Goal: Communication & Community: Answer question/provide support

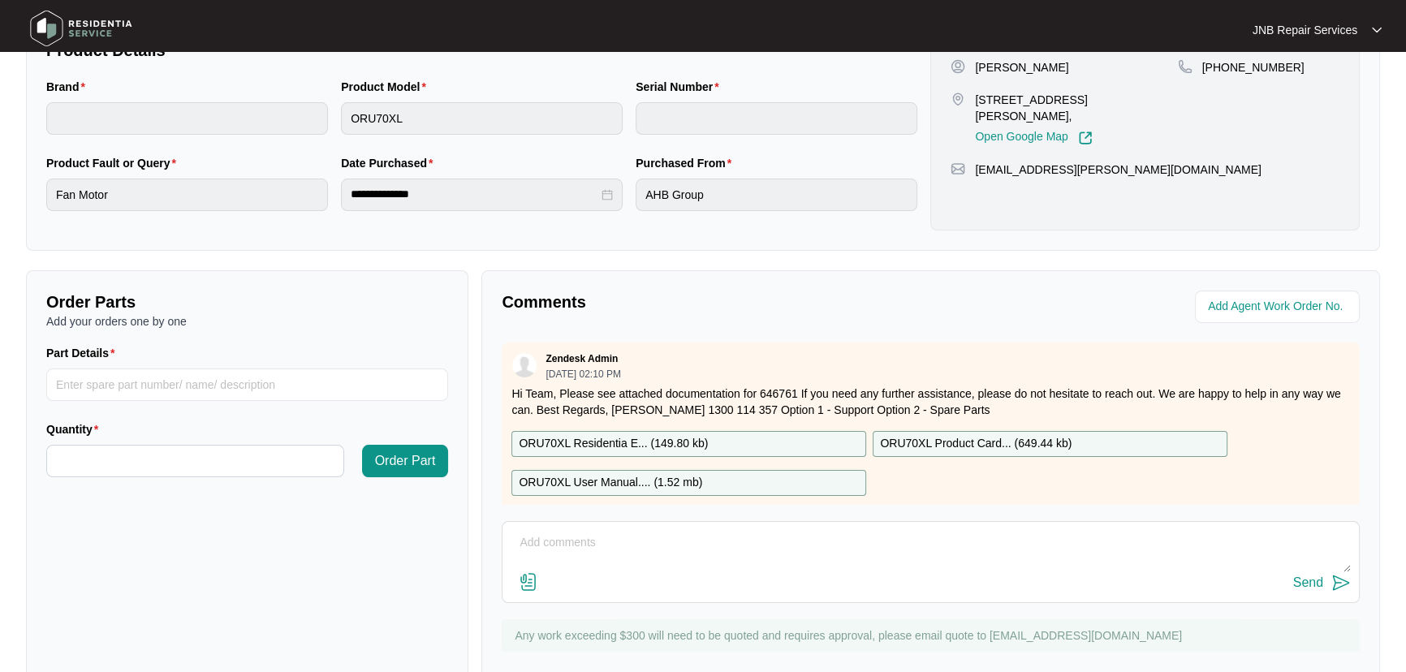
scroll to position [329, 0]
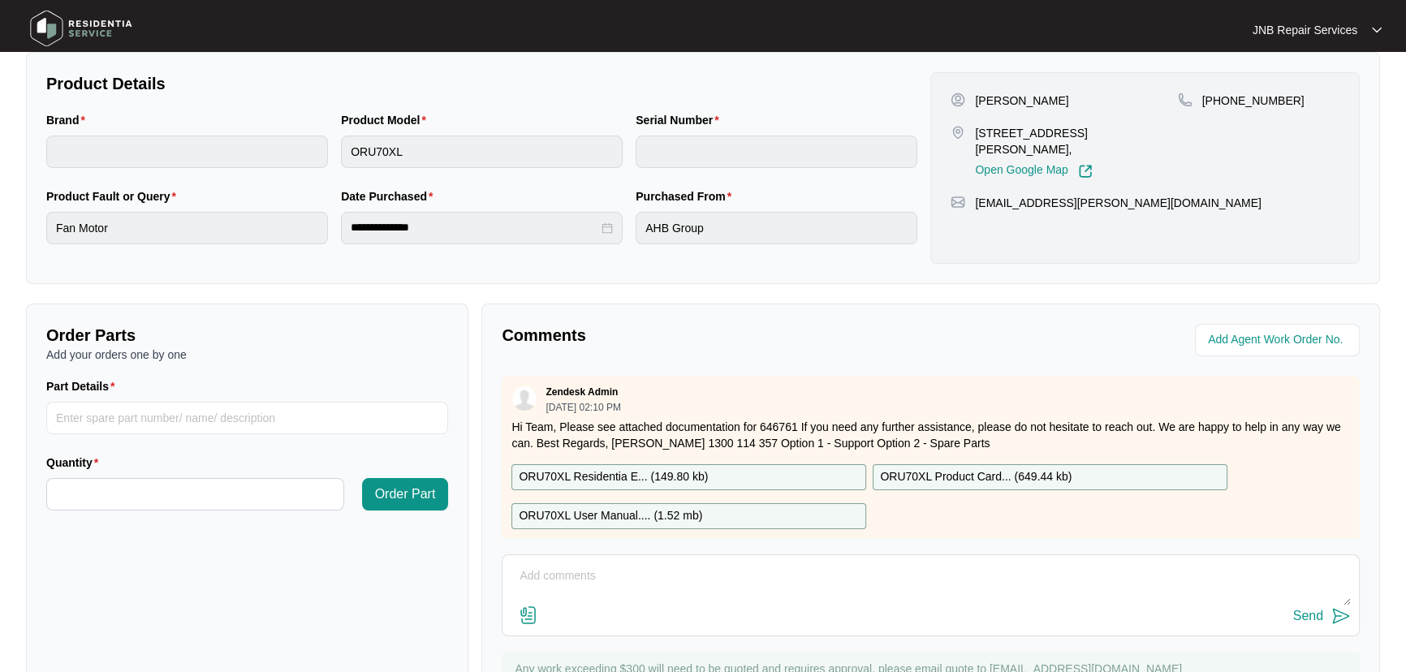
click at [756, 585] on textarea at bounding box center [931, 585] width 840 height 42
type textarea "service booked in next Monday"
click at [1315, 615] on div "Send" at bounding box center [1308, 616] width 30 height 15
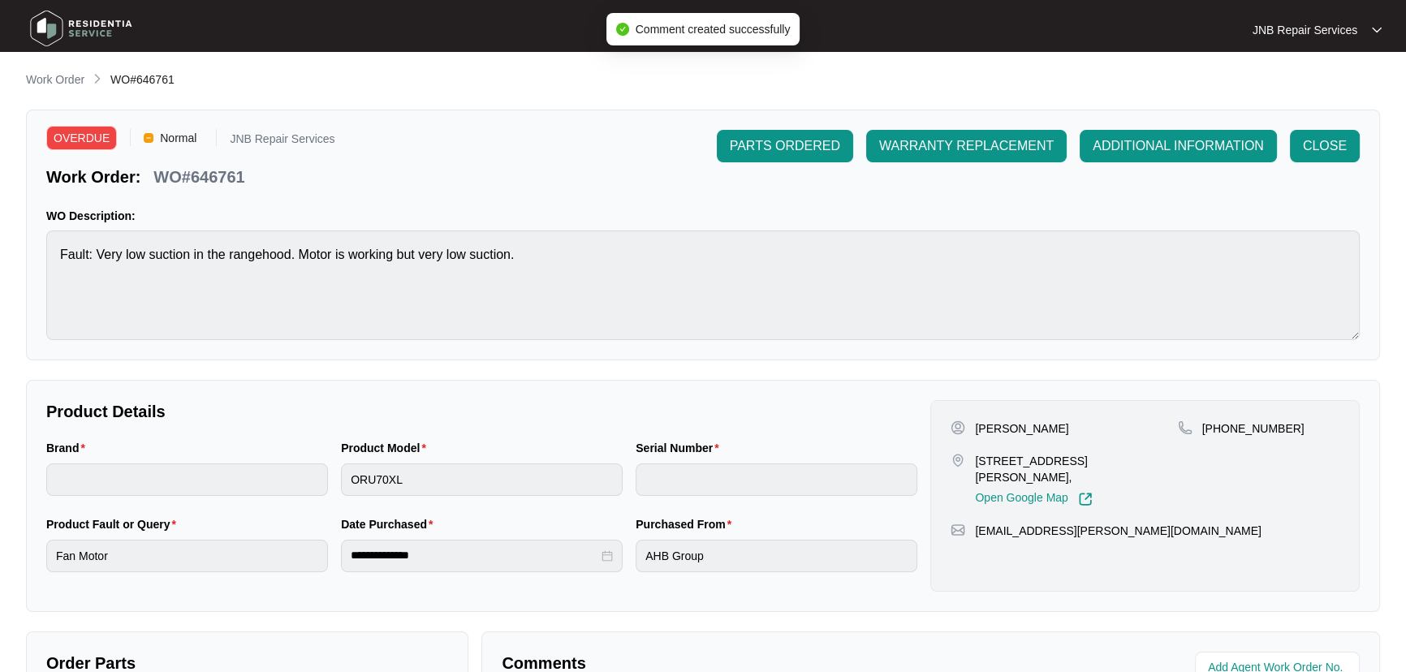
scroll to position [0, 0]
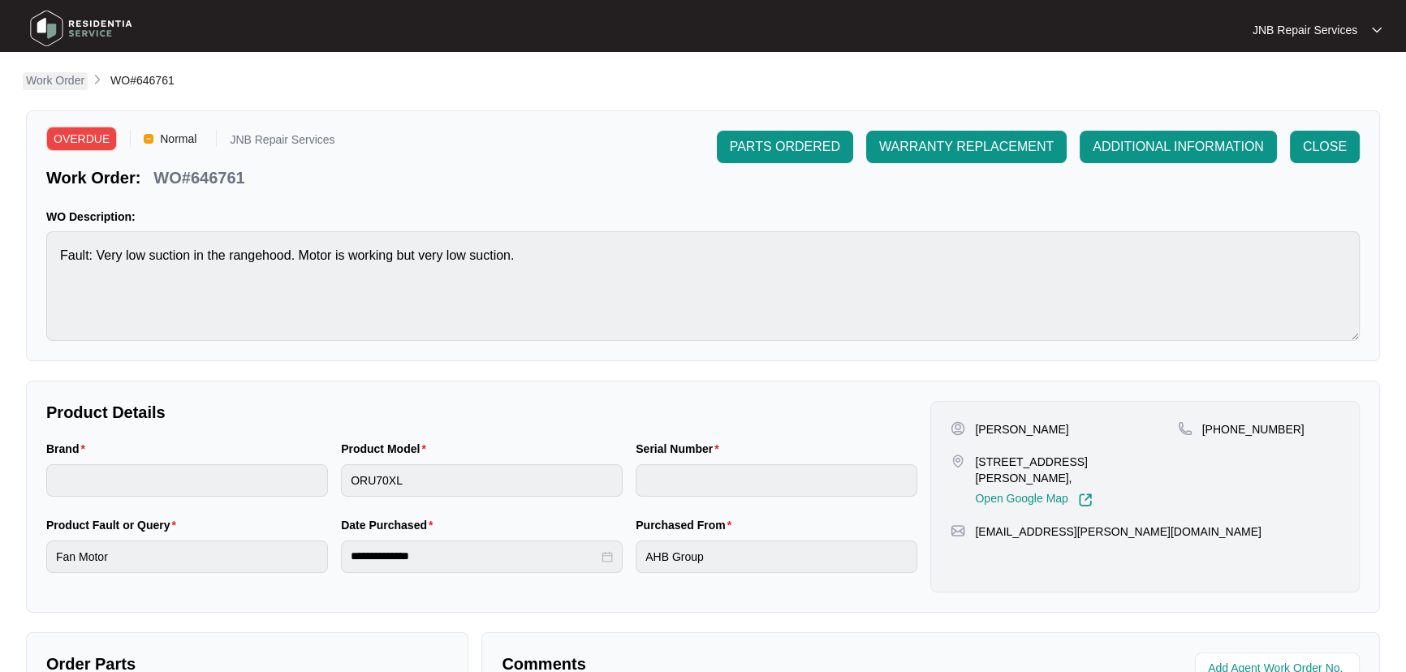
click at [78, 77] on p "Work Order" at bounding box center [55, 80] width 58 height 16
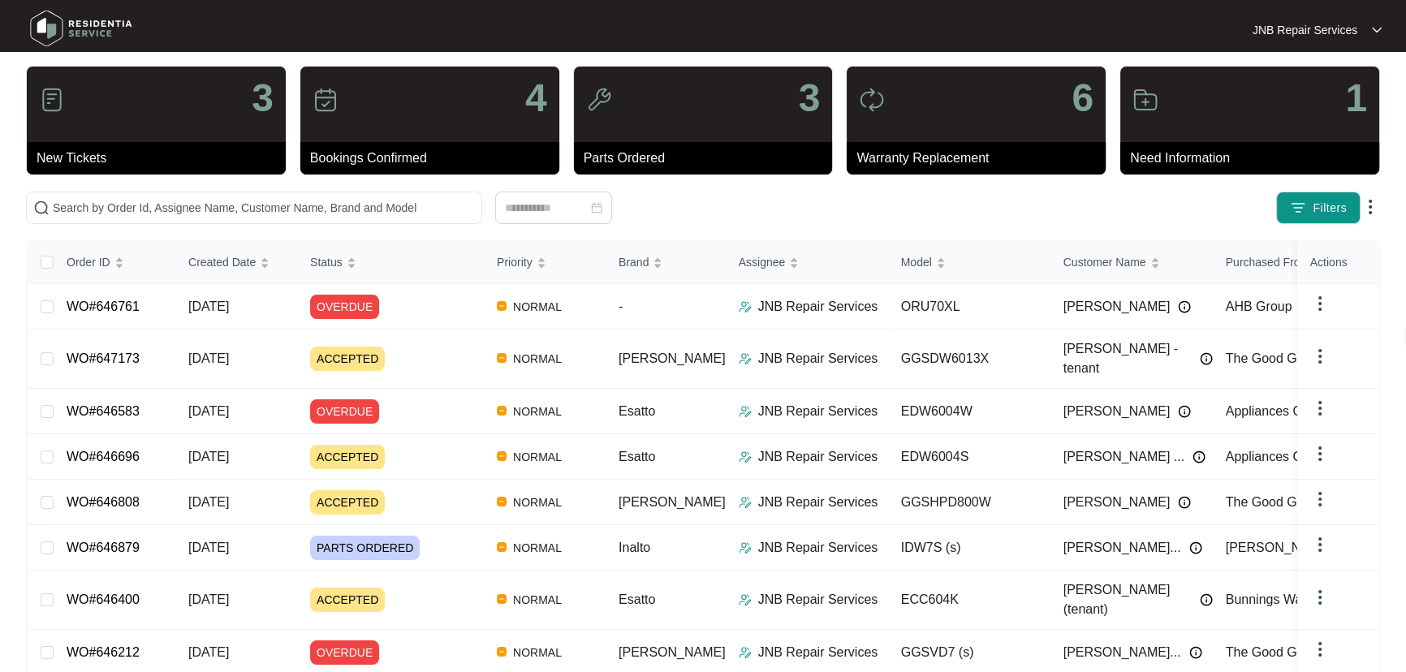
scroll to position [24, 0]
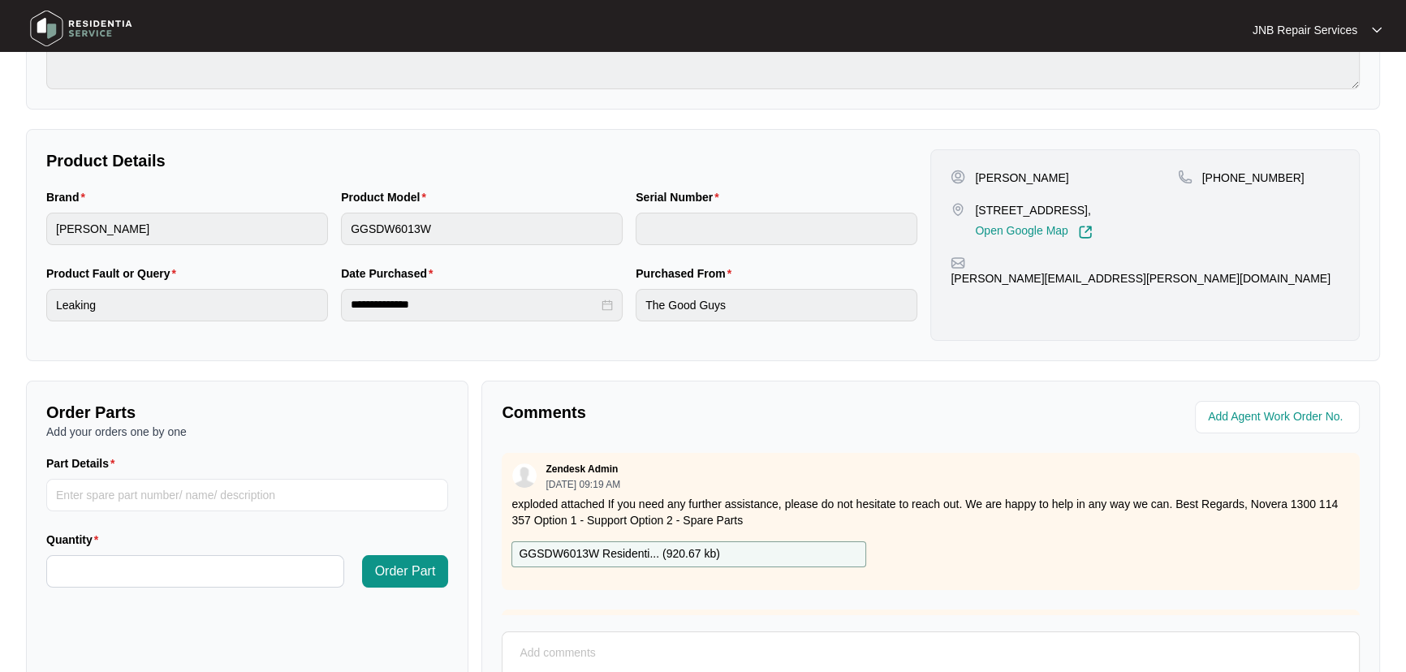
scroll to position [403, 0]
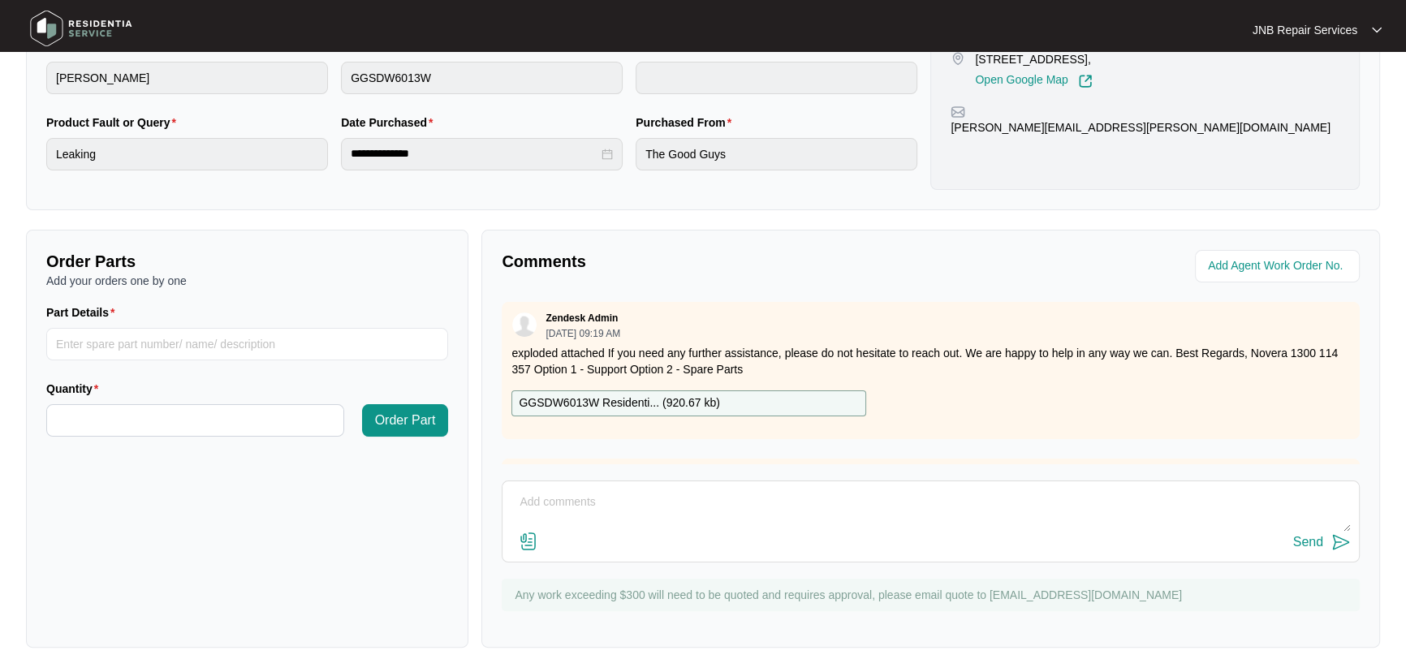
click at [926, 510] on textarea at bounding box center [931, 511] width 840 height 42
type textarea "service rescheduled [DATE]"
click at [1322, 551] on button "Send" at bounding box center [1322, 543] width 58 height 22
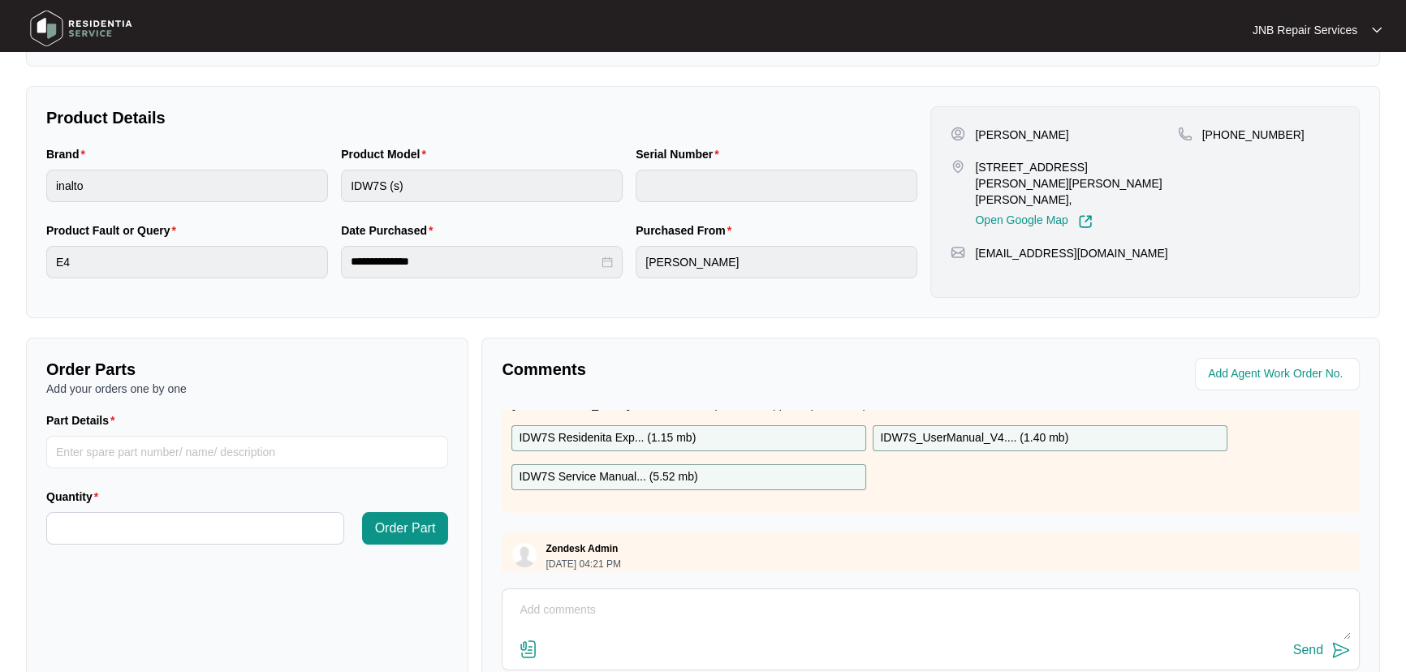
scroll to position [147, 0]
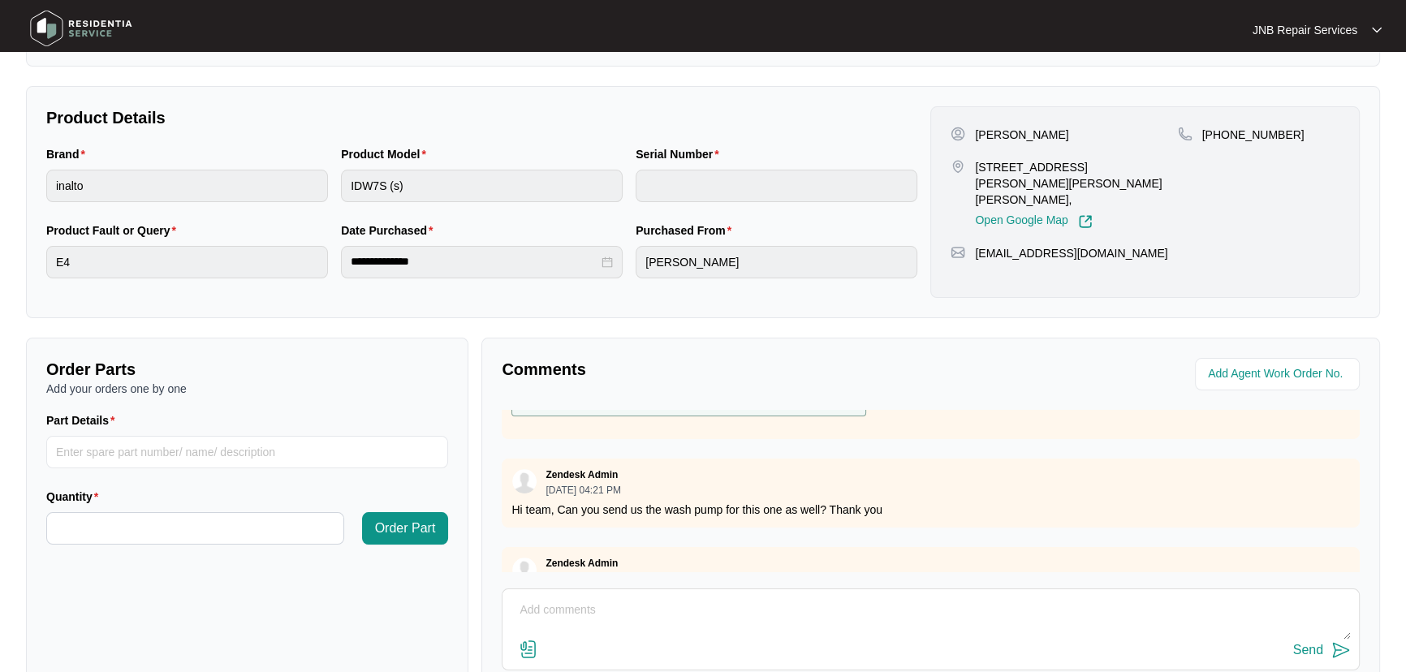
drag, startPoint x: 639, startPoint y: 605, endPoint x: 871, endPoint y: 601, distance: 232.3
click at [639, 604] on textarea at bounding box center [931, 619] width 840 height 42
type textarea "service booked next Monday"
click at [1324, 646] on button "Send" at bounding box center [1322, 651] width 58 height 22
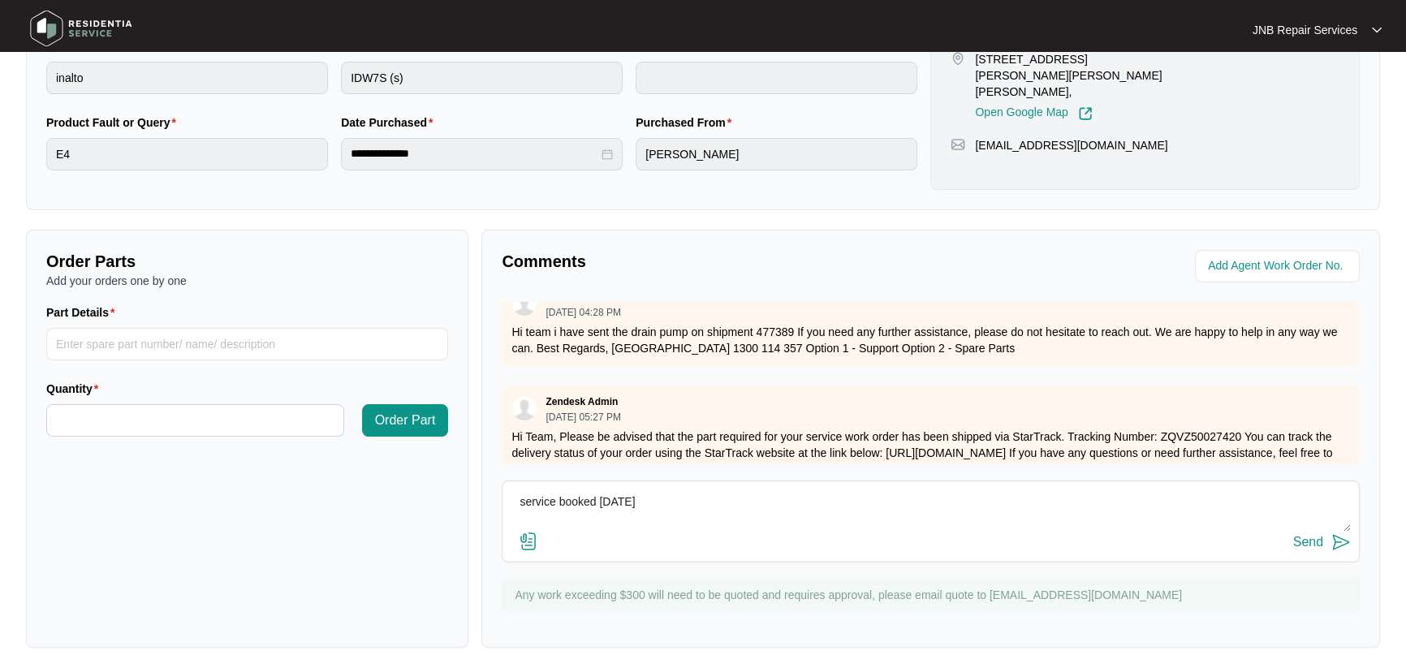
scroll to position [400, 0]
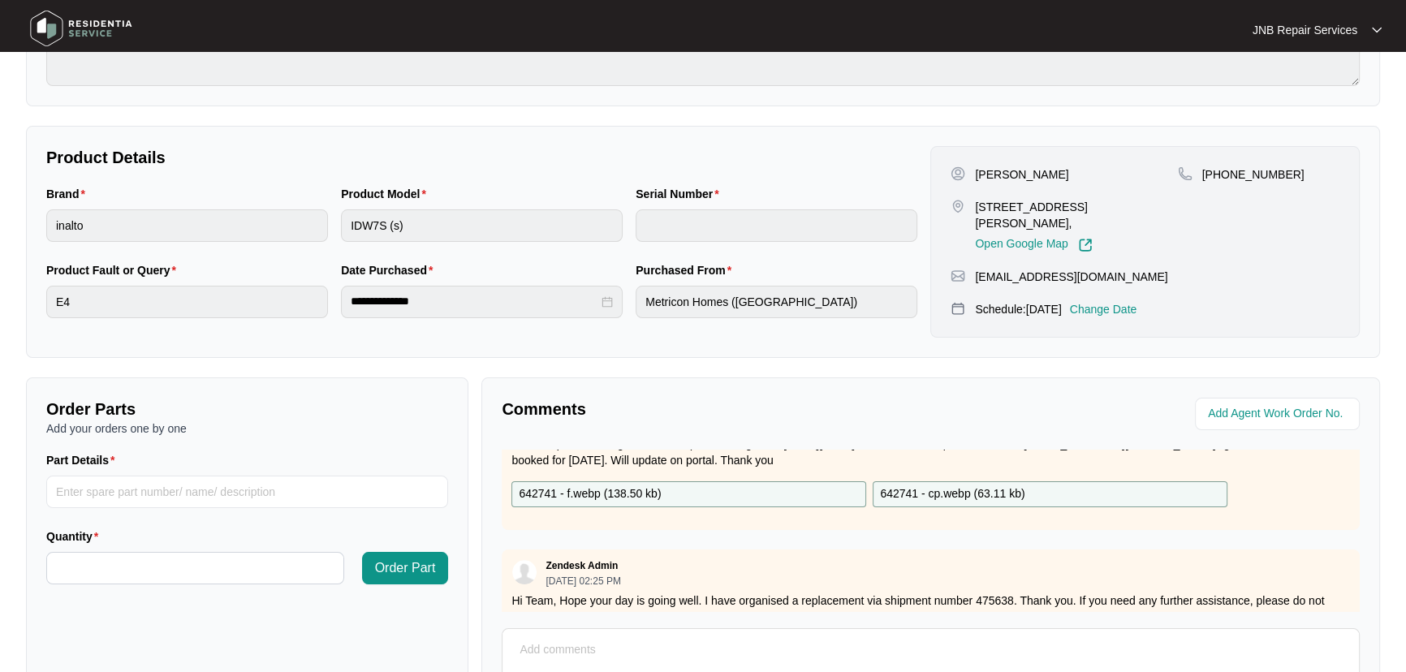
scroll to position [584, 0]
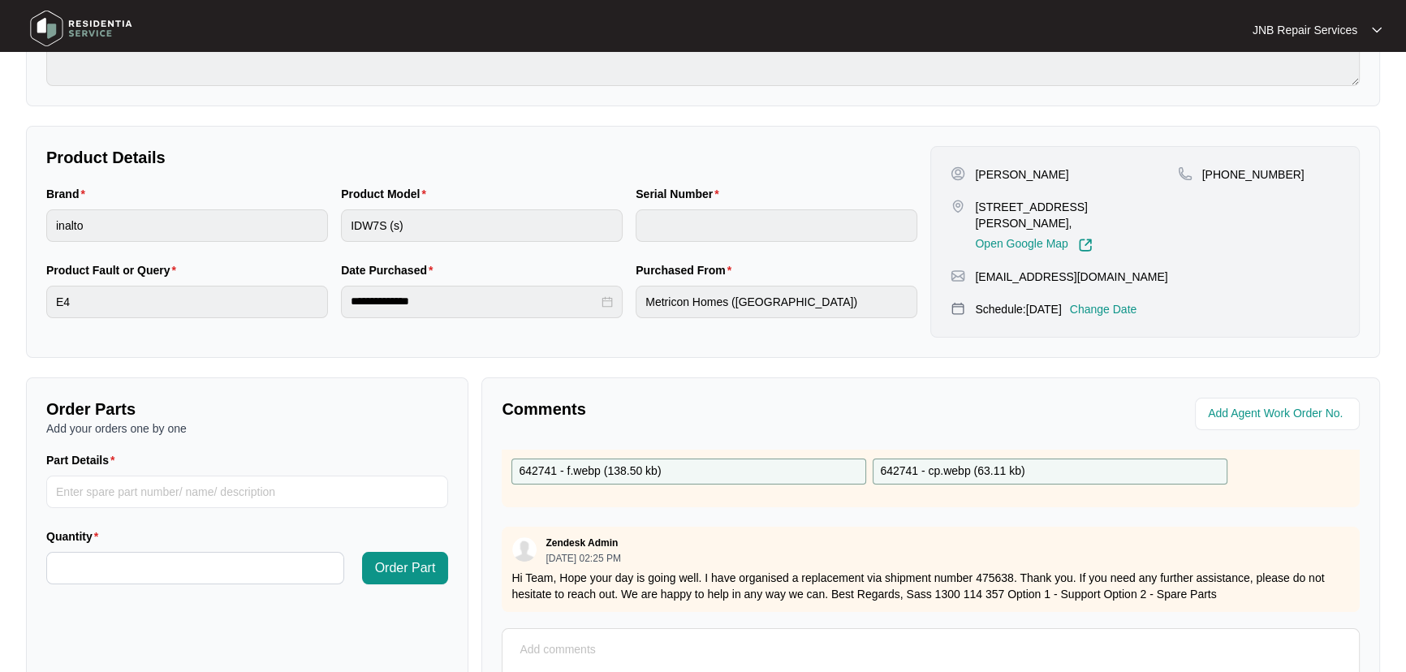
click at [686, 633] on div "Send" at bounding box center [931, 669] width 858 height 82
drag, startPoint x: 658, startPoint y: 649, endPoint x: 663, endPoint y: 638, distance: 11.6
click at [658, 649] on textarea at bounding box center [931, 658] width 840 height 42
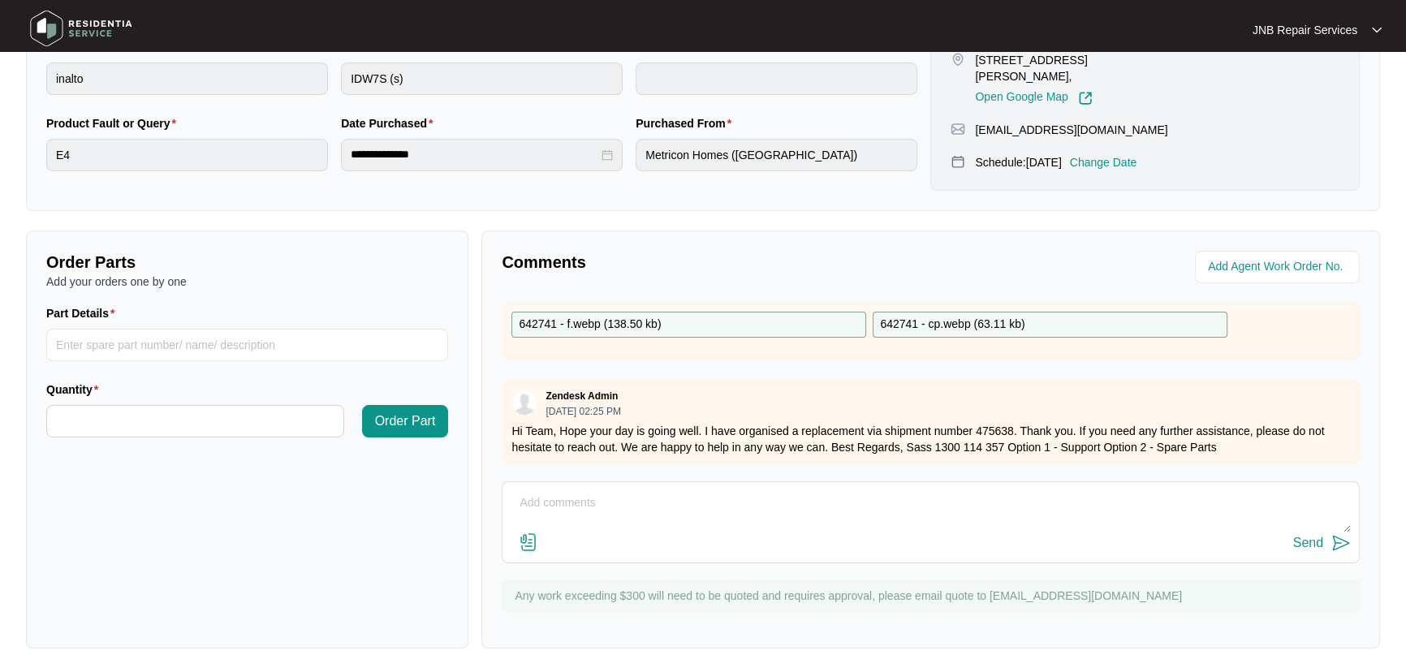
scroll to position [403, 0]
paste textarea "642741 02/10/25 ROSEVELT Checked swapped exchanged dishwasher. Connected, check…"
type textarea "642741 02/10/25 ROSEVELT Checked swapped exchanged dishwasher. Connected, check…"
click at [533, 550] on label at bounding box center [528, 543] width 19 height 22
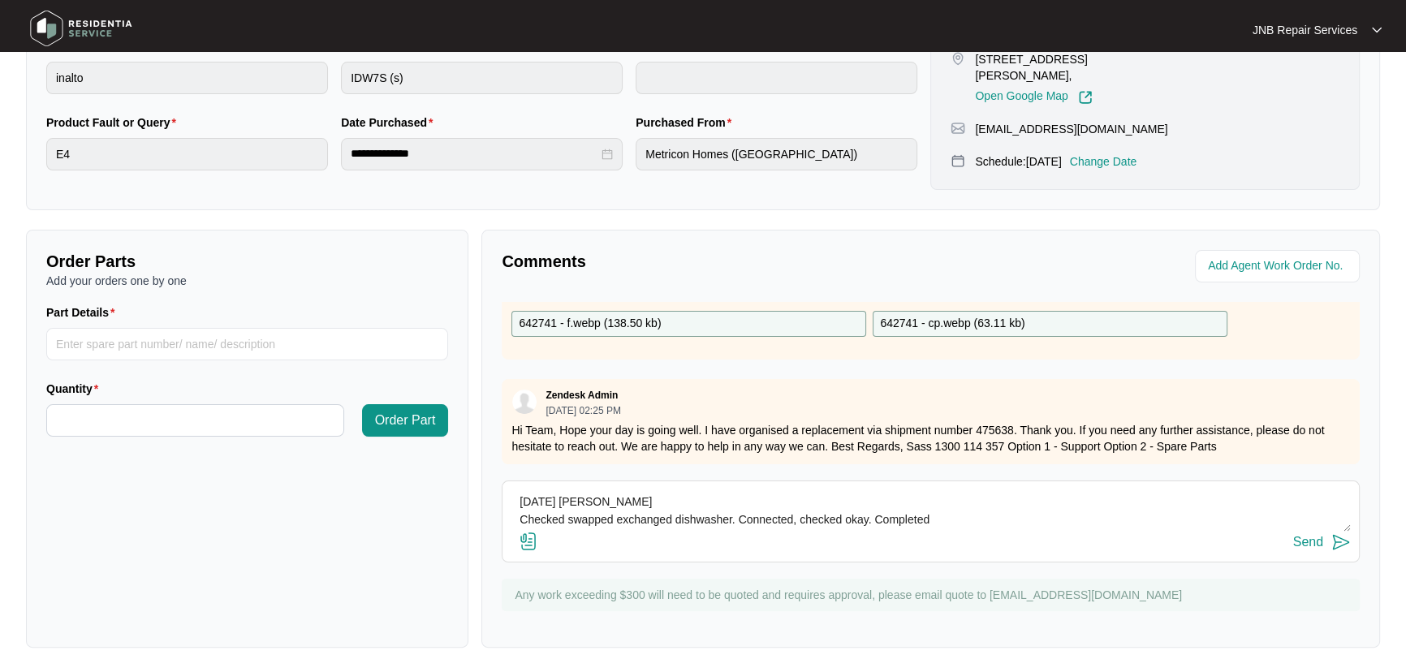
click at [0, 0] on input "file" at bounding box center [0, 0] width 0 height 0
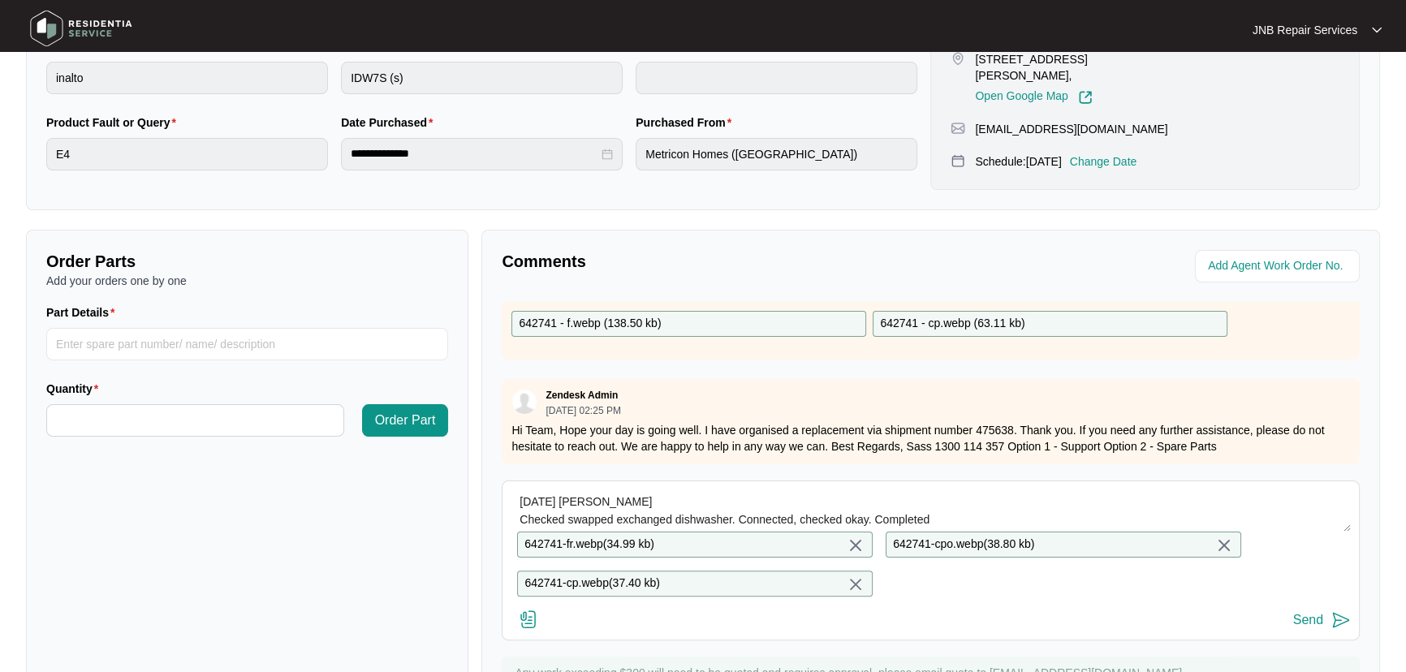
click at [1343, 629] on img at bounding box center [1341, 620] width 19 height 19
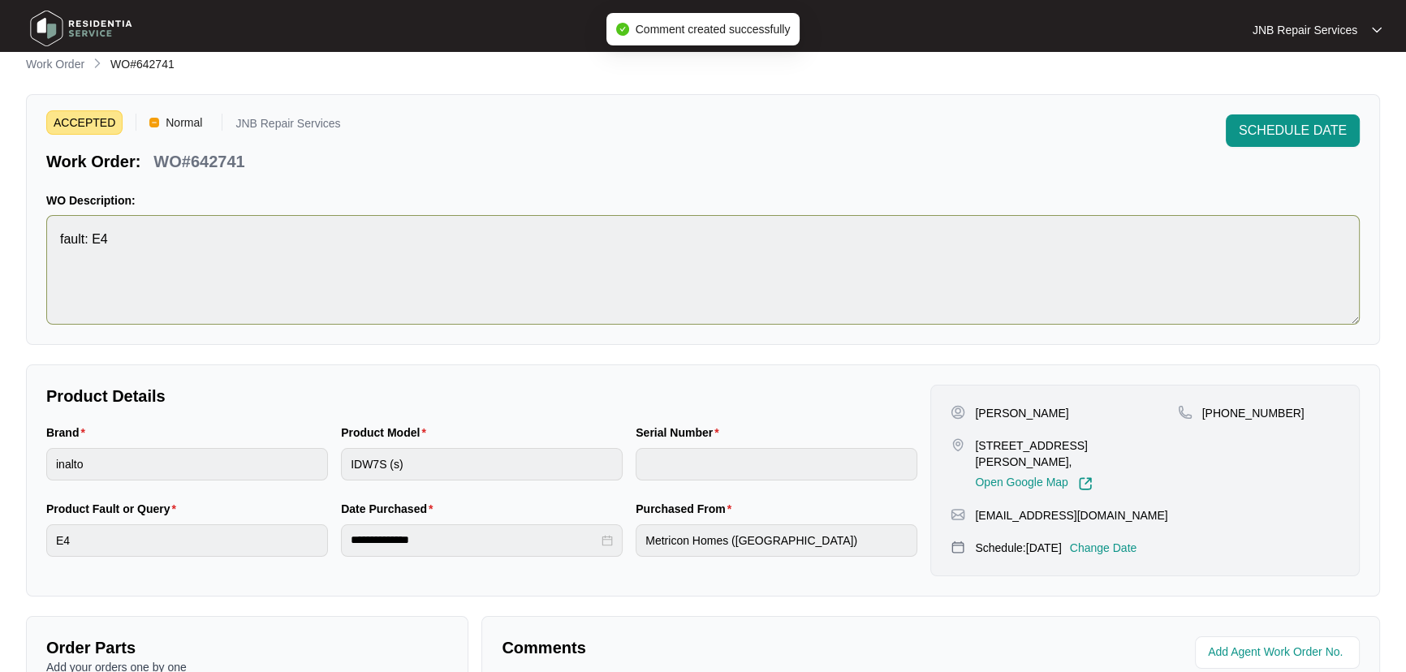
scroll to position [0, 0]
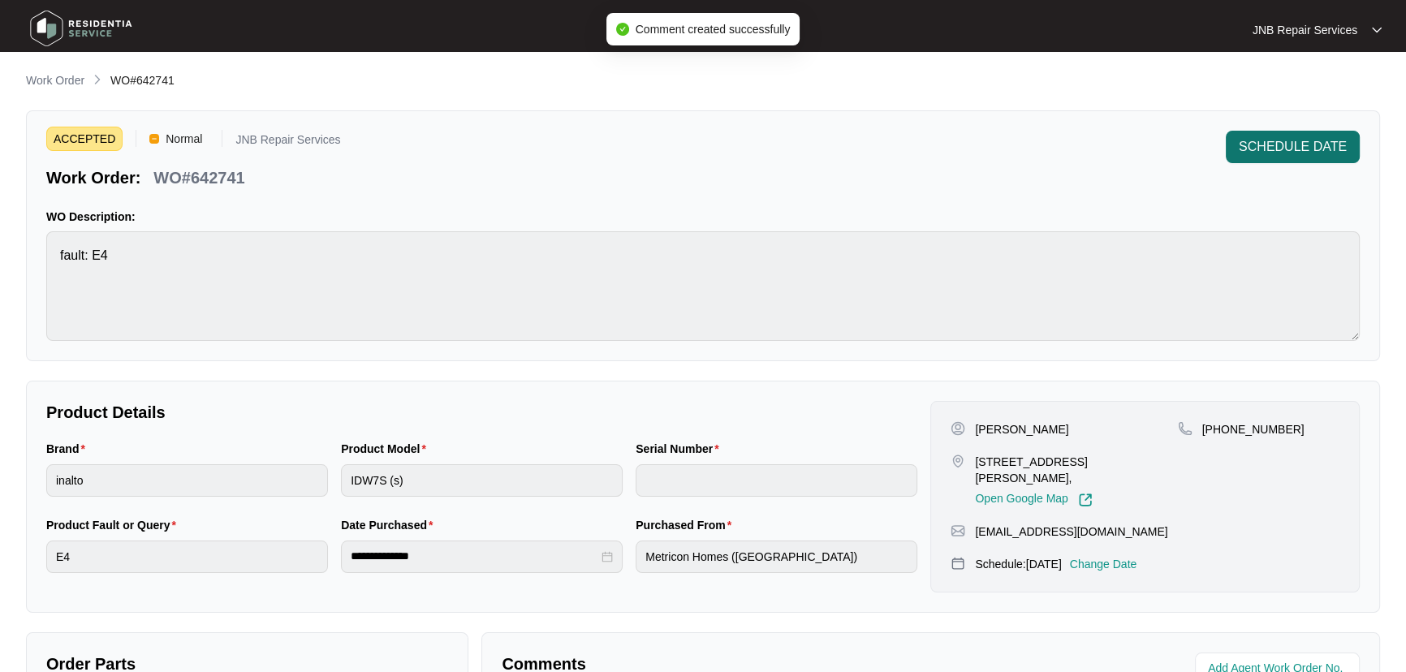
click at [1291, 149] on span "SCHEDULE DATE" at bounding box center [1293, 146] width 108 height 19
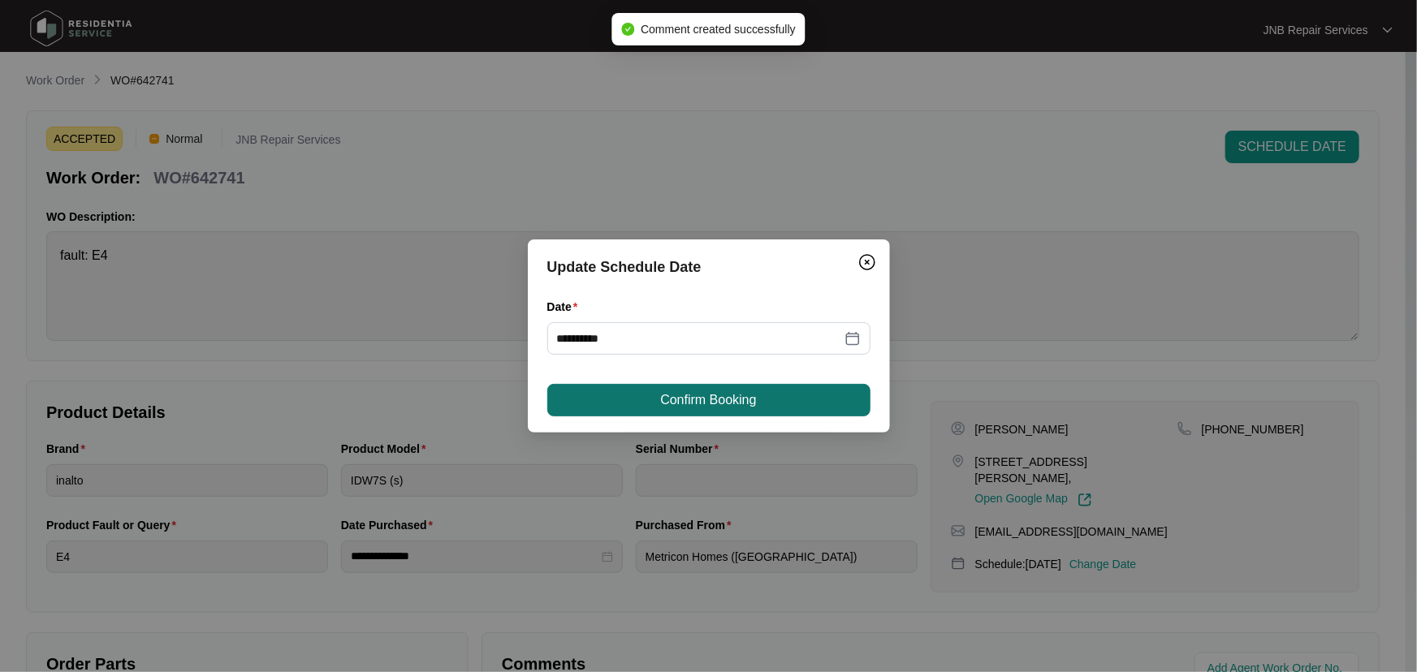
click at [801, 399] on button "Confirm Booking" at bounding box center [708, 400] width 323 height 32
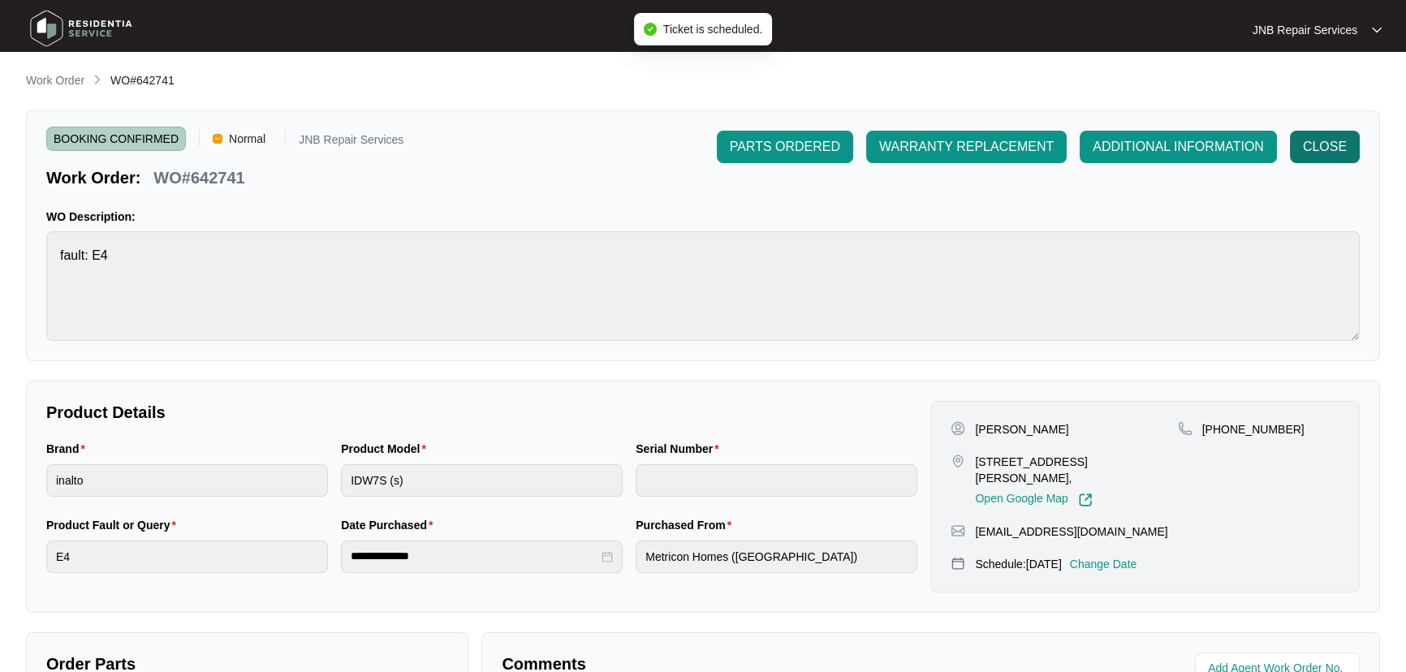
click at [1332, 141] on span "CLOSE" at bounding box center [1325, 146] width 44 height 19
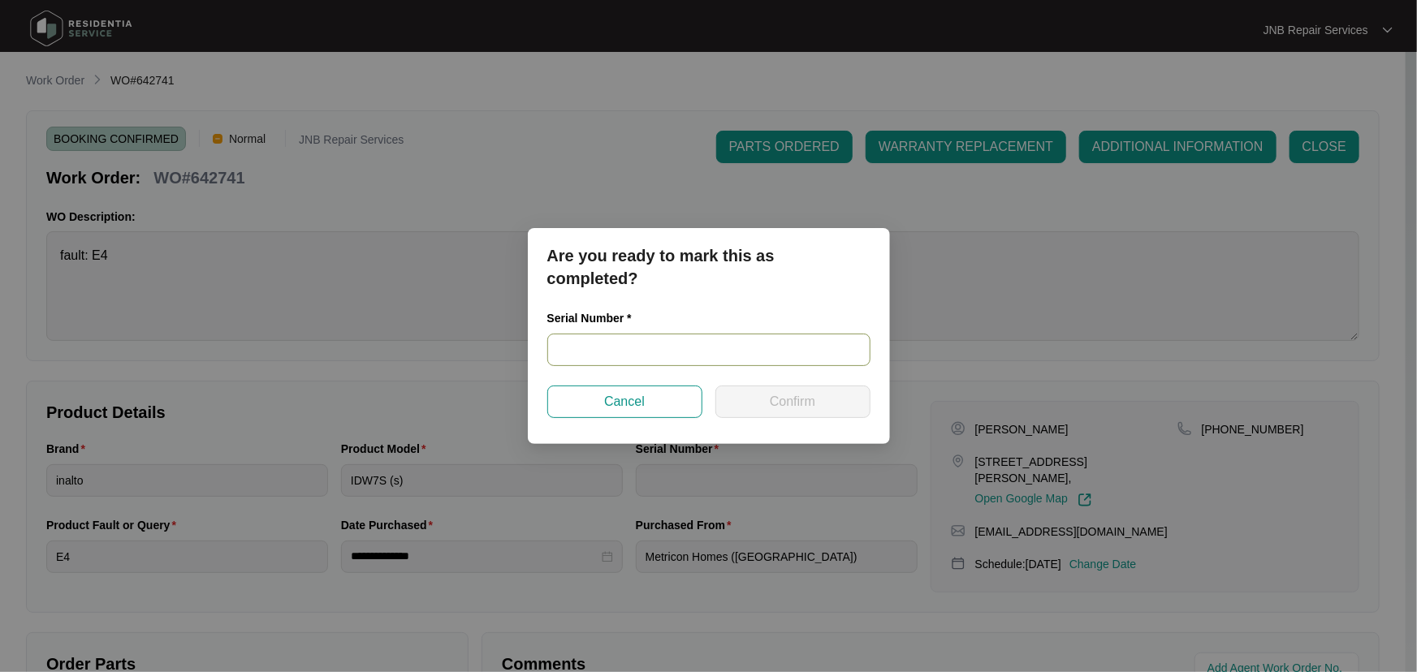
click at [784, 352] on input "text" at bounding box center [708, 350] width 323 height 32
click at [684, 352] on input "text" at bounding box center [708, 350] width 323 height 32
paste input "22047759020200026"
type input "22047759020200026"
click at [792, 405] on span "Confirm" at bounding box center [792, 401] width 45 height 19
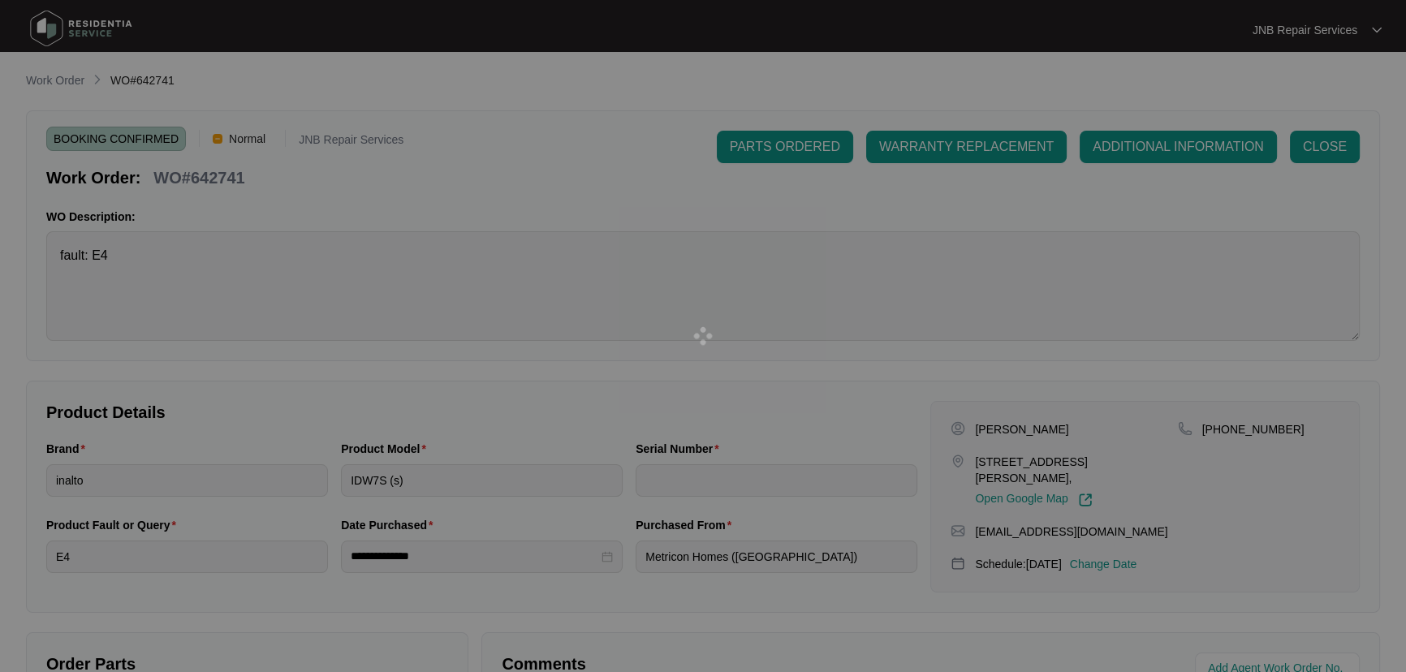
type input "22047759020200026"
